Goal: Task Accomplishment & Management: Use online tool/utility

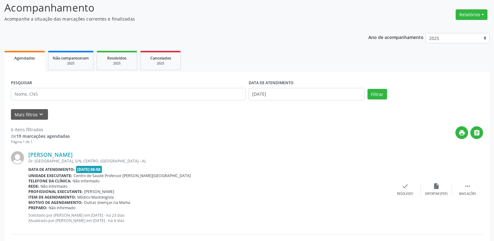
scroll to position [62, 0]
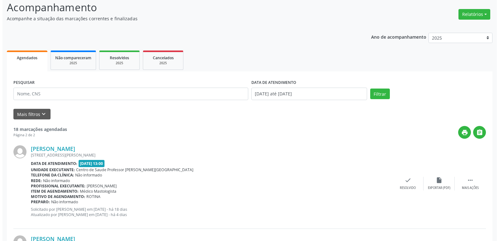
scroll to position [62, 0]
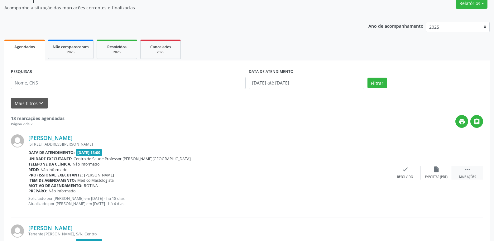
click at [469, 170] on icon "" at bounding box center [468, 169] width 7 height 7
click at [373, 169] on icon "print" at bounding box center [374, 169] width 7 height 7
click at [312, 169] on icon "check" at bounding box center [312, 169] width 7 height 7
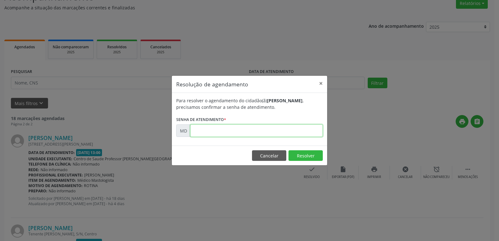
click at [194, 128] on input "text" at bounding box center [256, 130] width 133 height 12
drag, startPoint x: 194, startPoint y: 128, endPoint x: 402, endPoint y: 124, distance: 207.2
click at [402, 124] on div "Resolução de agendamento × Para resolver o agendamento do cidadão(ã) [PERSON_NA…" at bounding box center [249, 120] width 499 height 241
click at [322, 84] on button "×" at bounding box center [321, 83] width 12 height 15
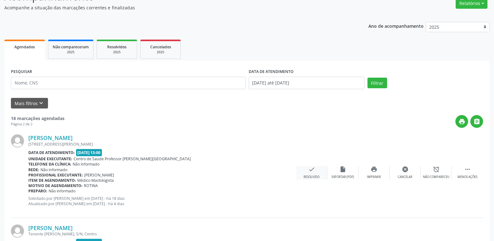
click at [312, 167] on icon "check" at bounding box center [312, 169] width 7 height 7
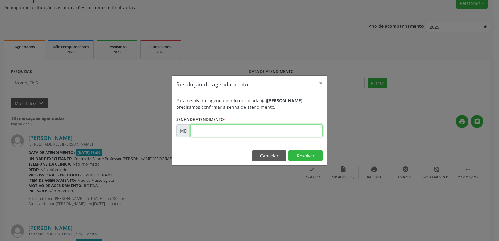
click at [205, 131] on input "text" at bounding box center [256, 130] width 133 height 12
paste input "00002182"
type input "00002182"
click at [306, 157] on button "Resolver" at bounding box center [306, 155] width 34 height 11
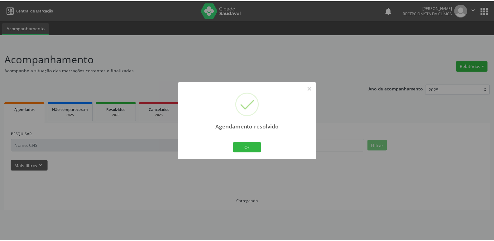
scroll to position [0, 0]
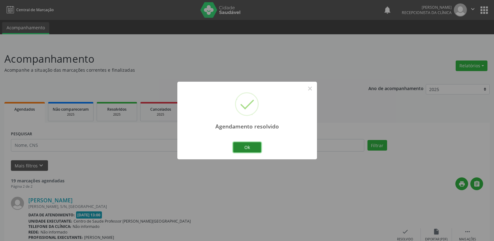
click at [255, 148] on button "Ok" at bounding box center [247, 147] width 28 height 11
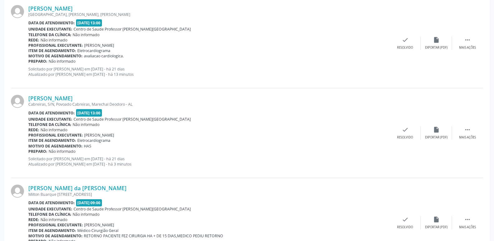
scroll to position [338, 0]
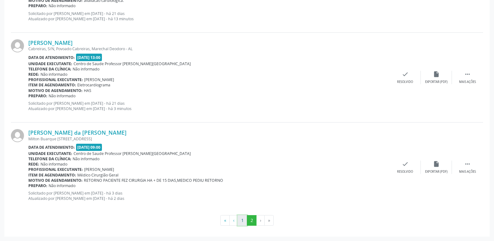
click at [242, 221] on button "1" at bounding box center [243, 220] width 10 height 11
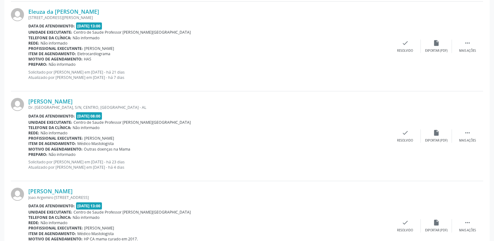
scroll to position [1029, 0]
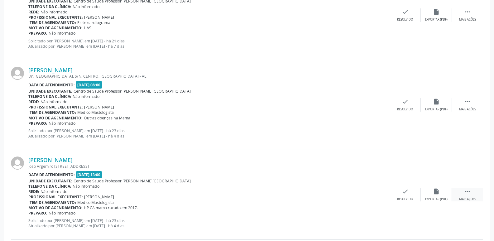
click at [468, 189] on icon "" at bounding box center [468, 191] width 7 height 7
click at [439, 193] on icon "alarm_off" at bounding box center [436, 191] width 7 height 7
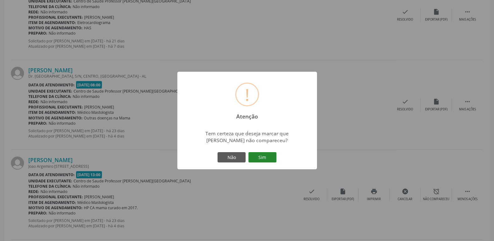
click at [264, 155] on button "Sim" at bounding box center [263, 157] width 28 height 11
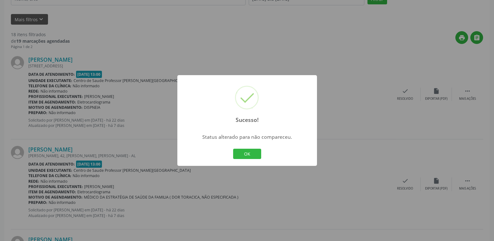
scroll to position [187, 0]
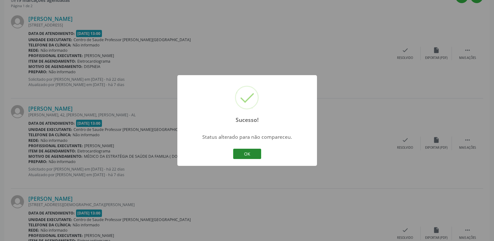
click at [248, 153] on button "OK" at bounding box center [247, 154] width 28 height 11
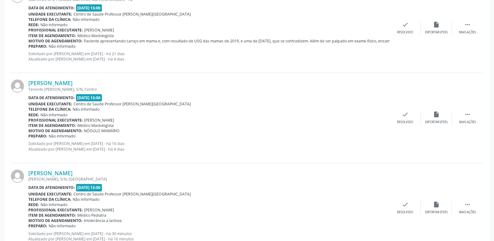
scroll to position [1332, 0]
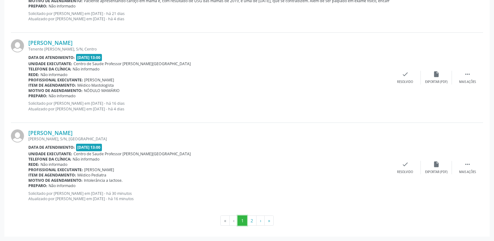
click at [240, 221] on button "1" at bounding box center [243, 221] width 10 height 11
click at [231, 223] on li "‹" at bounding box center [234, 221] width 8 height 11
click at [224, 220] on li "«" at bounding box center [225, 221] width 9 height 11
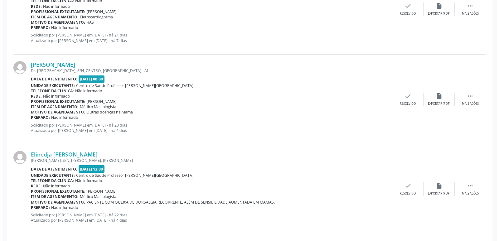
scroll to position [1051, 0]
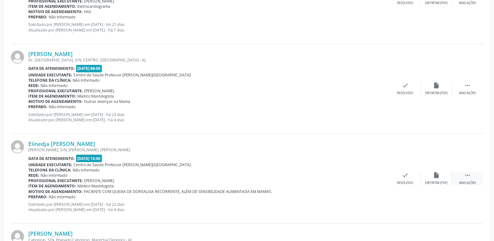
click at [465, 177] on icon "" at bounding box center [468, 175] width 7 height 7
click at [375, 179] on div "print Imprimir" at bounding box center [374, 178] width 31 height 13
click at [313, 178] on icon "check" at bounding box center [312, 175] width 7 height 7
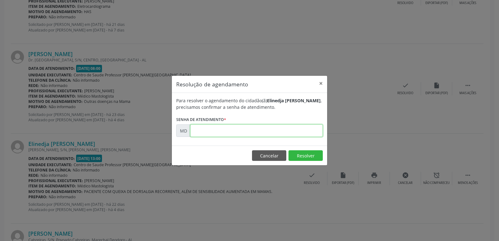
click at [197, 132] on input "text" at bounding box center [256, 130] width 133 height 12
paste input "00001436"
type input "00001436"
click at [317, 156] on button "Resolver" at bounding box center [306, 155] width 34 height 11
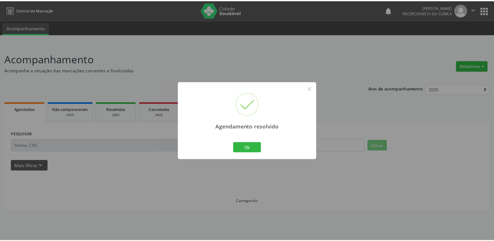
scroll to position [0, 0]
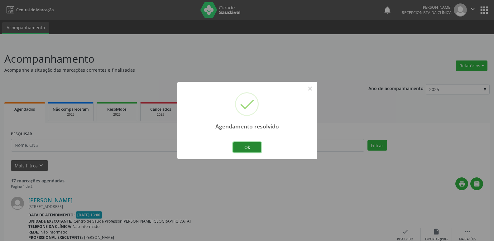
click at [248, 148] on button "Ok" at bounding box center [247, 147] width 28 height 11
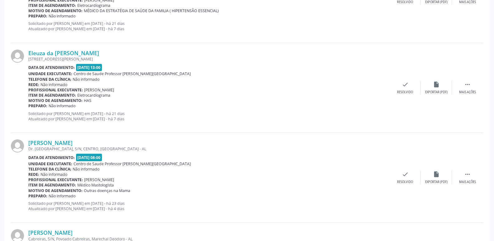
scroll to position [967, 0]
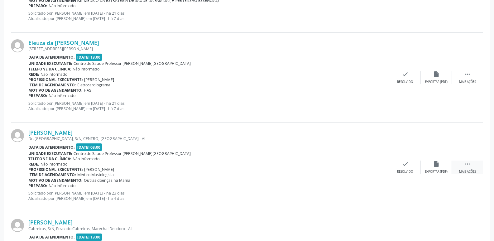
click at [470, 164] on icon "" at bounding box center [468, 164] width 7 height 7
click at [434, 165] on icon "alarm_off" at bounding box center [436, 164] width 7 height 7
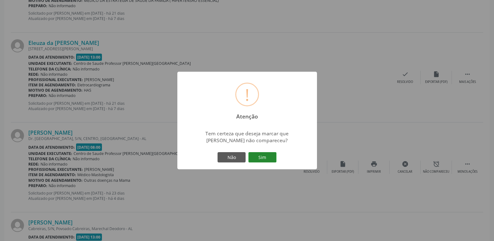
click at [268, 157] on button "Sim" at bounding box center [263, 157] width 28 height 11
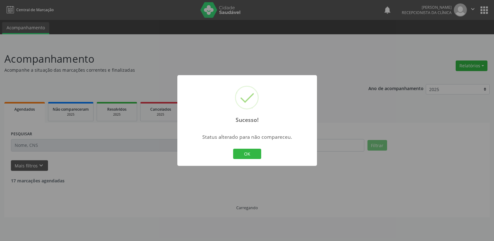
scroll to position [0, 0]
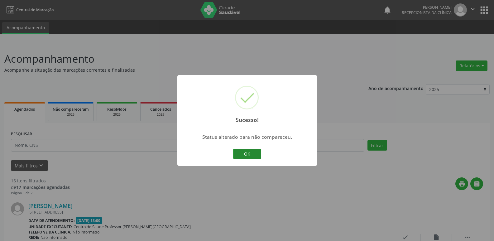
click at [258, 155] on button "OK" at bounding box center [247, 154] width 28 height 11
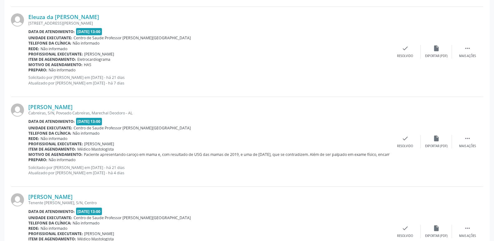
scroll to position [1029, 0]
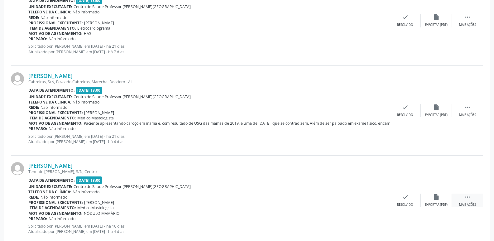
click at [467, 198] on icon "" at bounding box center [468, 197] width 7 height 7
click at [435, 201] on div "alarm_off Não compareceu" at bounding box center [436, 200] width 31 height 13
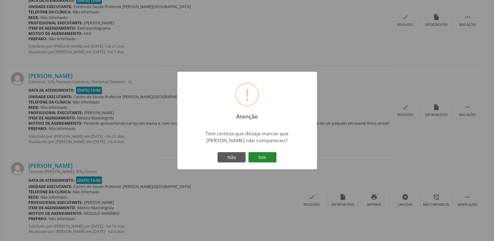
click at [269, 157] on button "Sim" at bounding box center [263, 157] width 28 height 11
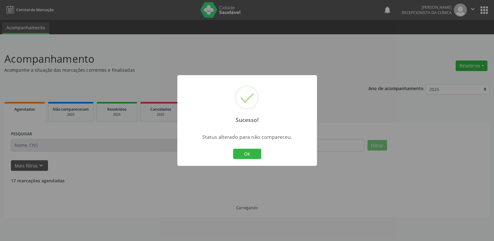
scroll to position [0, 0]
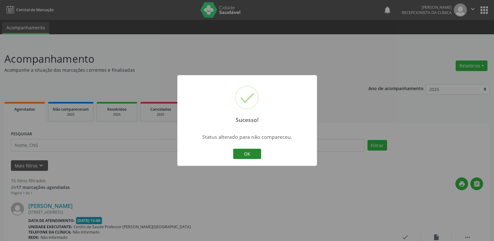
click at [263, 156] on div "Sucesso! × Status alterado para não compareceu. OK Cancel" at bounding box center [248, 120] width 140 height 91
click at [255, 156] on button "OK" at bounding box center [247, 154] width 28 height 11
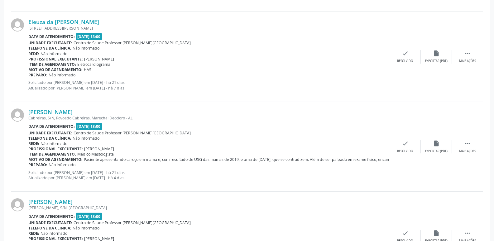
scroll to position [936, 0]
